Goal: Transaction & Acquisition: Purchase product/service

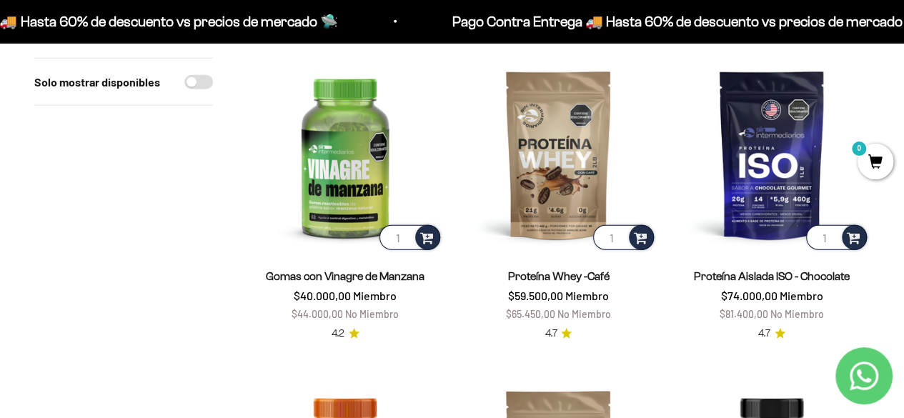
scroll to position [1787, 0]
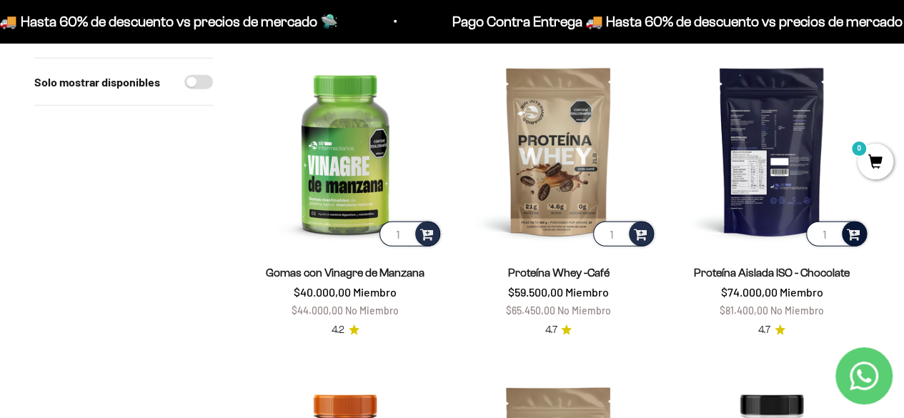
click at [444, 228] on span at bounding box center [854, 233] width 14 height 16
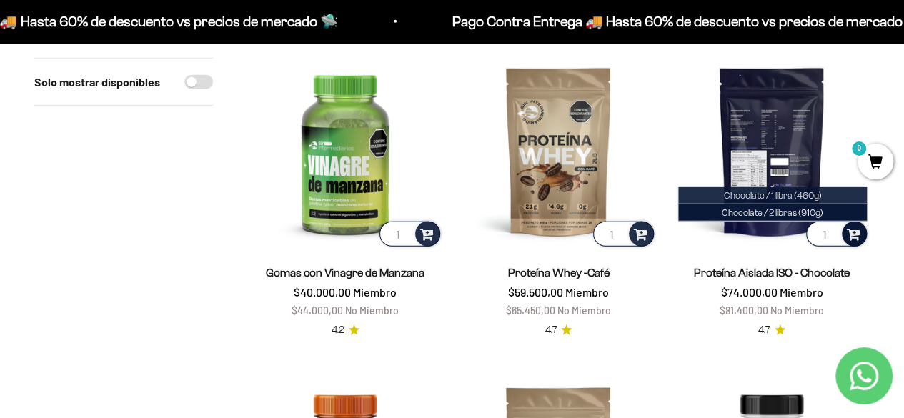
click at [444, 197] on span "Chocolate / 1 libra (460g)" at bounding box center [772, 195] width 98 height 11
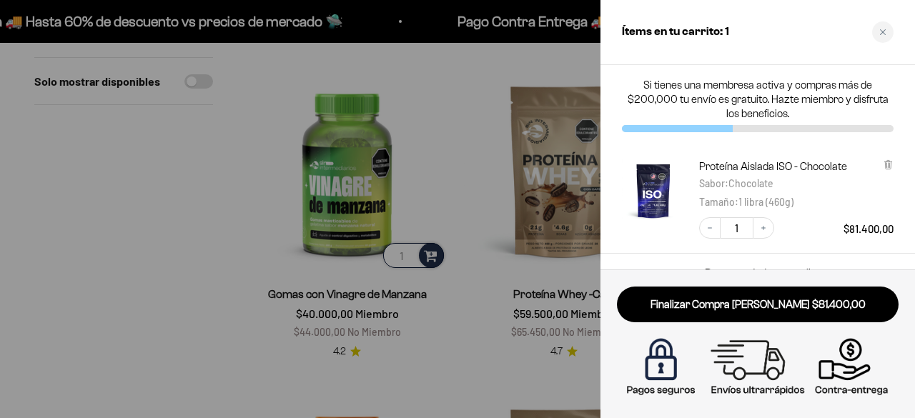
click at [206, 279] on div at bounding box center [457, 209] width 915 height 418
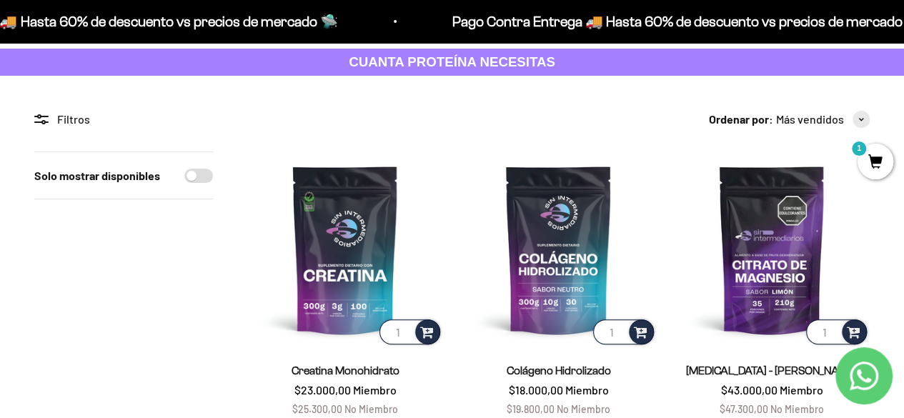
scroll to position [71, 0]
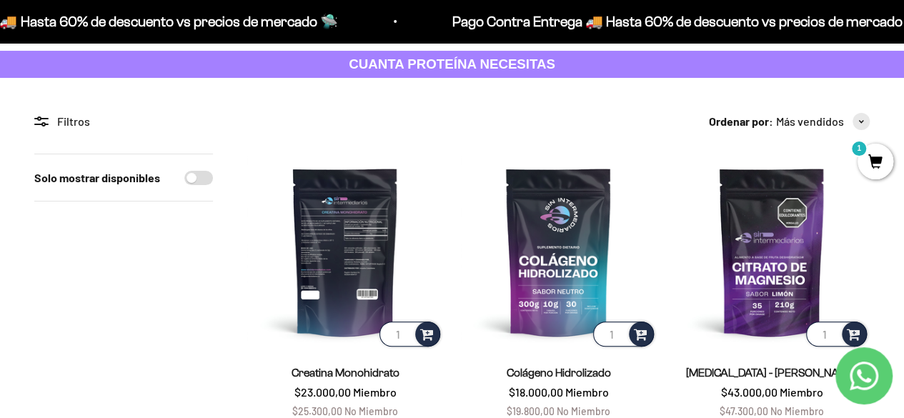
click at [332, 231] on img at bounding box center [345, 252] width 196 height 196
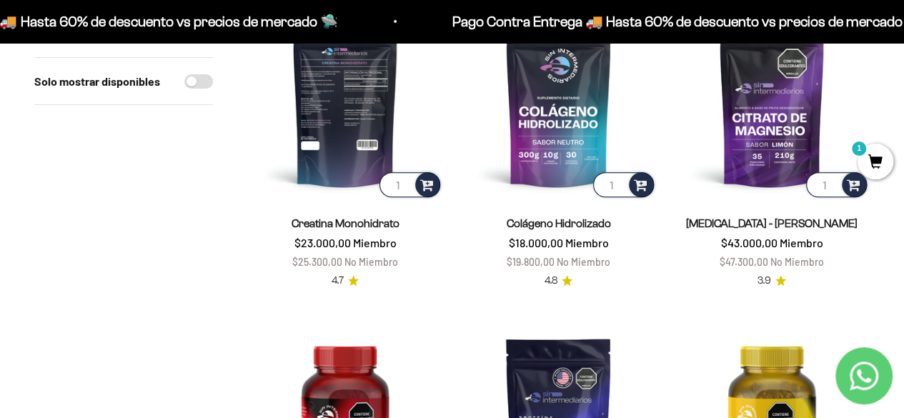
scroll to position [357, 0]
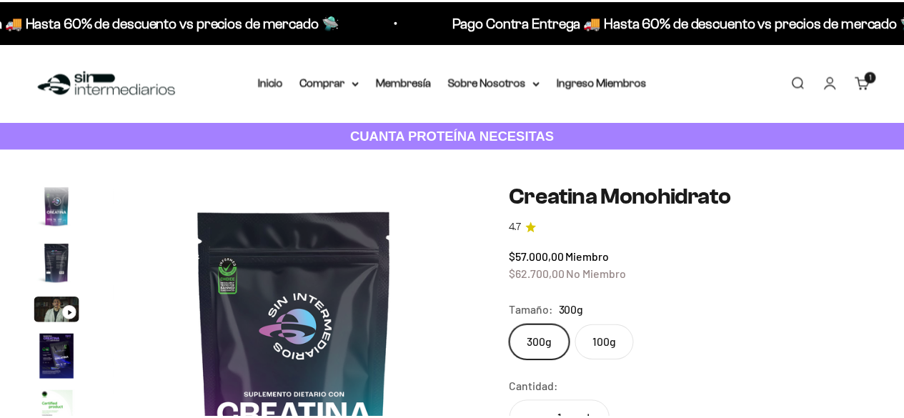
scroll to position [495, 0]
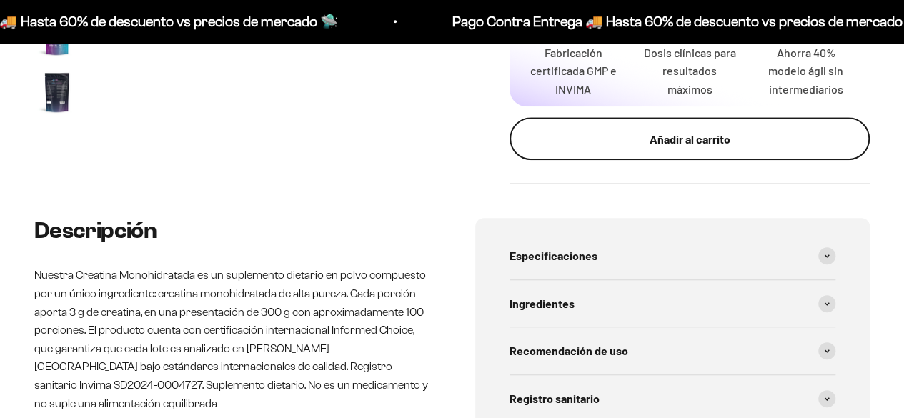
click at [717, 139] on div "Añadir al carrito" at bounding box center [689, 139] width 303 height 19
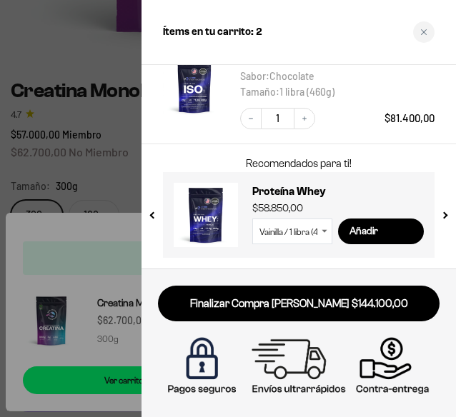
scroll to position [196, 0]
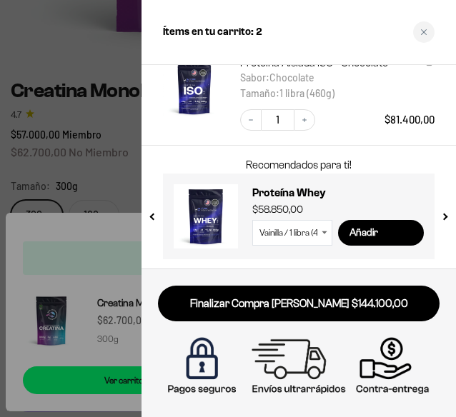
click at [283, 306] on link "Finalizar Compra [PERSON_NAME] $144.100,00" at bounding box center [299, 304] width 282 height 36
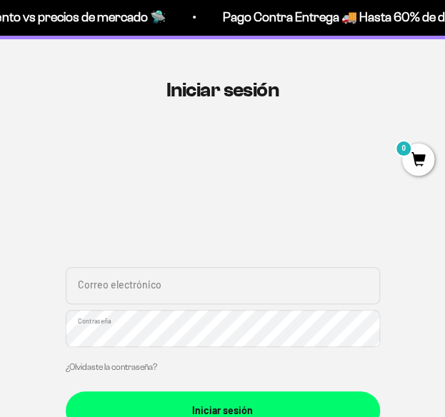
scroll to position [71, 0]
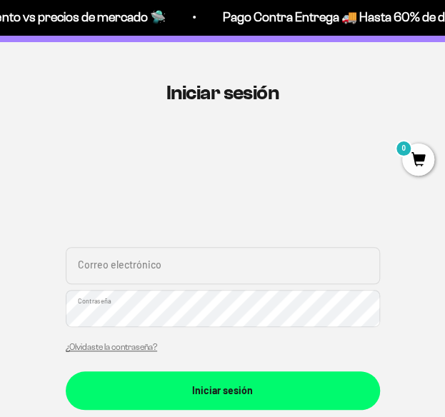
click at [136, 278] on input "Correo electrónico" at bounding box center [223, 265] width 314 height 37
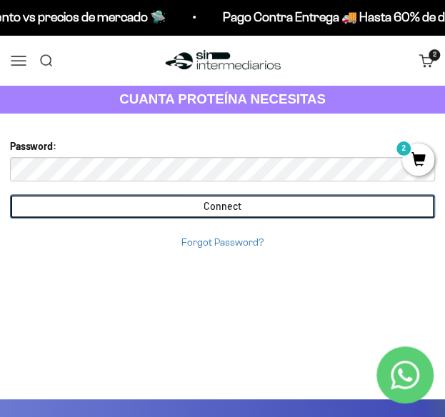
click at [280, 204] on input "Connect" at bounding box center [222, 206] width 425 height 24
click at [230, 209] on input "Connect" at bounding box center [222, 206] width 425 height 24
